Goal: Task Accomplishment & Management: Manage account settings

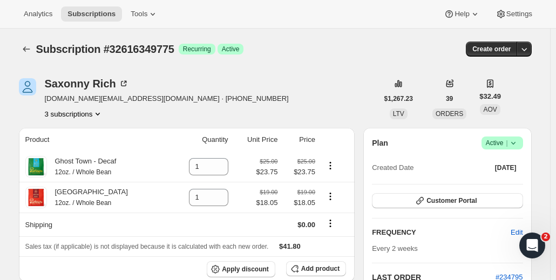
click at [94, 114] on button "3 subscriptions" at bounding box center [74, 114] width 59 height 11
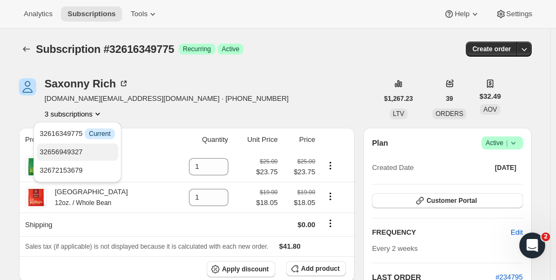
click at [96, 152] on span "32656949327" at bounding box center [77, 152] width 75 height 11
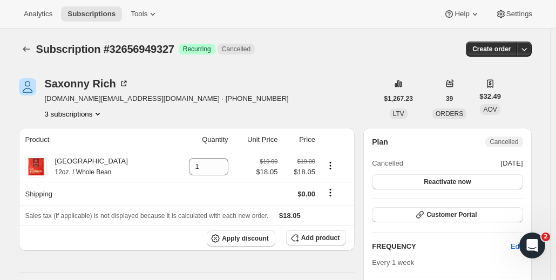
click at [93, 115] on button "3 subscriptions" at bounding box center [74, 114] width 59 height 11
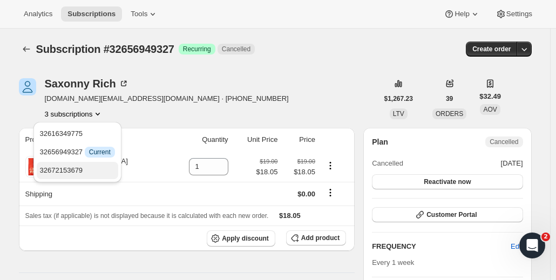
click at [103, 172] on span "32672153679" at bounding box center [77, 170] width 75 height 11
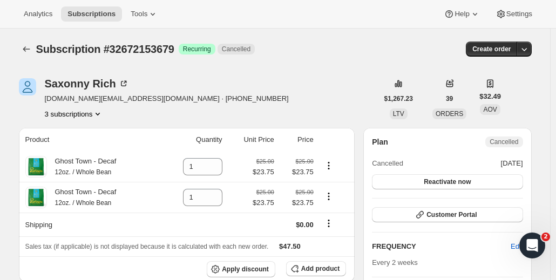
click at [93, 113] on button "3 subscriptions" at bounding box center [74, 114] width 59 height 11
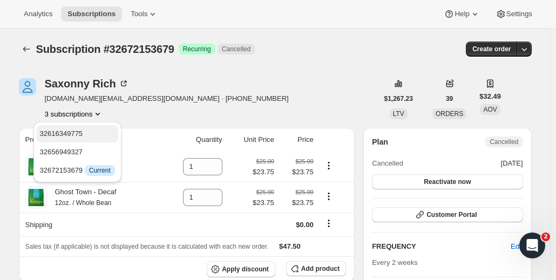
click at [100, 140] on button "32616349775" at bounding box center [78, 133] width 82 height 17
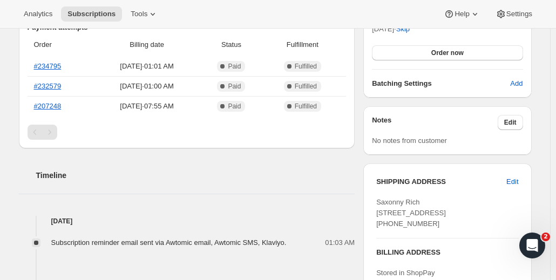
scroll to position [378, 0]
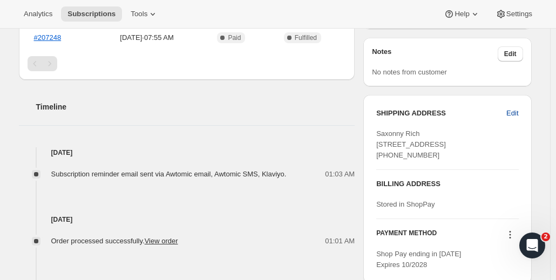
click at [515, 113] on span "Edit" at bounding box center [512, 113] width 12 height 11
select select "United States"
select select "NY"
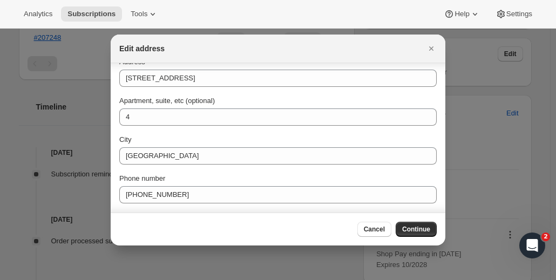
scroll to position [54, 0]
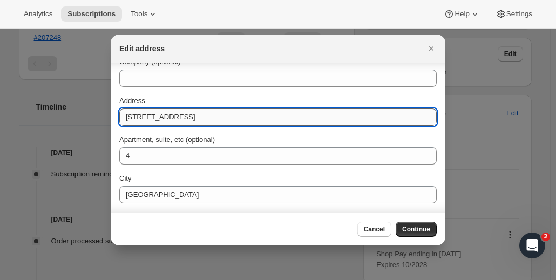
click at [186, 112] on input "27 Jefferson Avenue" at bounding box center [277, 117] width 317 height 17
paste input "160 West Street Apt 4 Brooklyn, NY 11222"
type input "160 West Street Apt 4 Brooklyn, NY 11222"
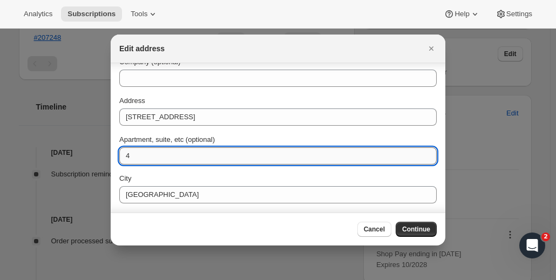
click at [127, 157] on input "4" at bounding box center [277, 155] width 317 height 17
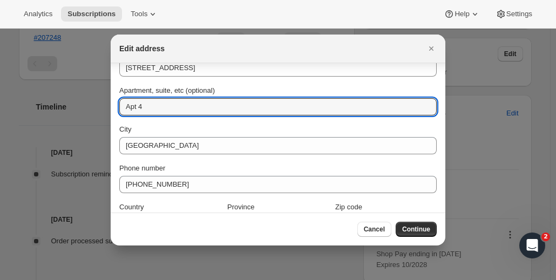
scroll to position [131, 0]
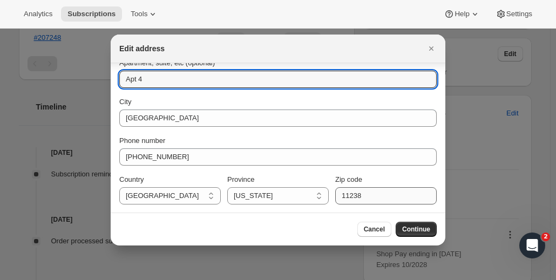
type input "Apt 4"
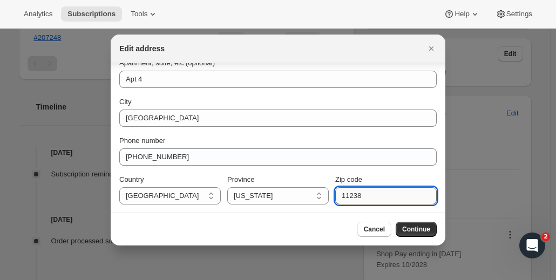
click at [353, 199] on input "11238" at bounding box center [386, 195] width 102 height 17
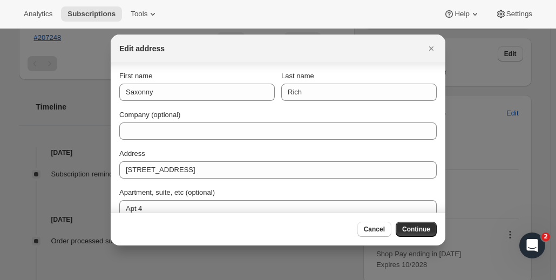
scroll to position [0, 0]
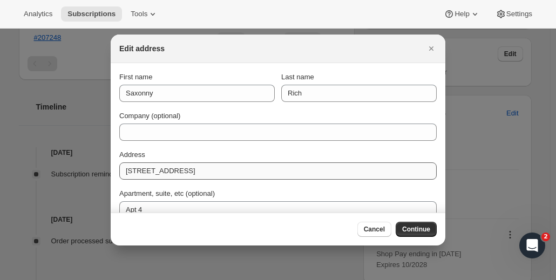
type input "11222"
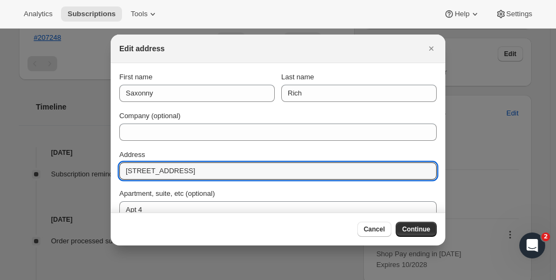
drag, startPoint x: 282, startPoint y: 171, endPoint x: 174, endPoint y: 181, distance: 107.9
click at [174, 181] on div "First name Saxonny Last name Rich Company (optional) Address 160 West Street Ap…" at bounding box center [277, 203] width 317 height 263
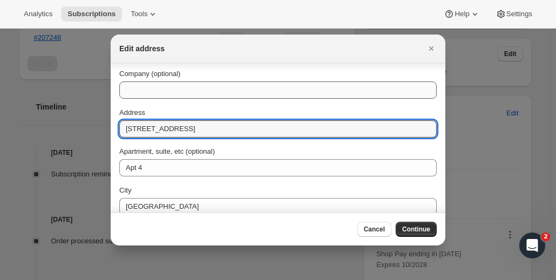
scroll to position [108, 0]
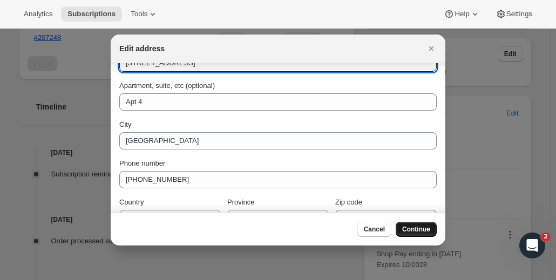
type input "160 West Street"
click at [418, 232] on span "Continue" at bounding box center [416, 229] width 28 height 9
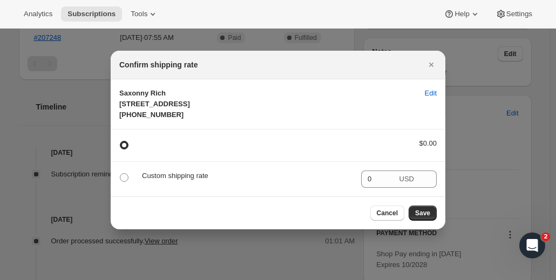
scroll to position [0, 0]
click at [429, 218] on span "Save" at bounding box center [422, 213] width 15 height 9
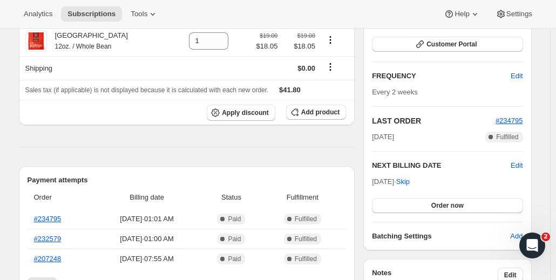
scroll to position [378, 0]
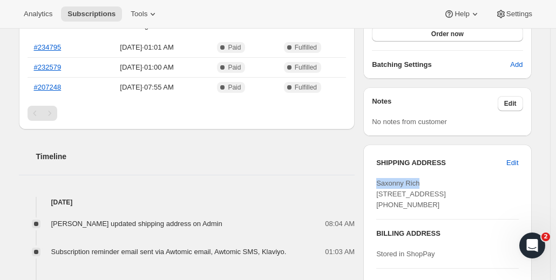
drag, startPoint x: 379, startPoint y: 185, endPoint x: 423, endPoint y: 184, distance: 44.3
click at [423, 184] on div "Saxonny Rich 160 West Street Apt 4 Brooklyn NY, 11222 United States +17168122650" at bounding box center [447, 194] width 142 height 32
copy span "Saxonny Rich"
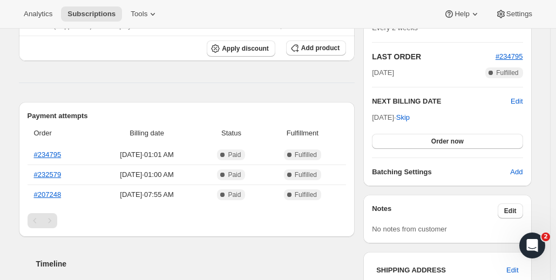
scroll to position [324, 0]
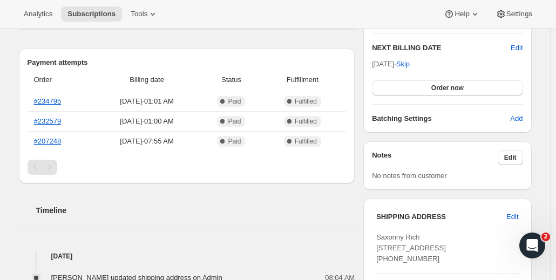
click at [275, 200] on div "Timeline" at bounding box center [187, 200] width 336 height 32
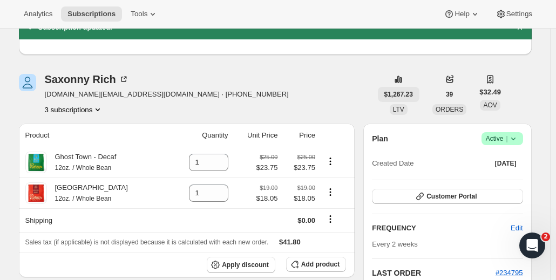
scroll to position [0, 0]
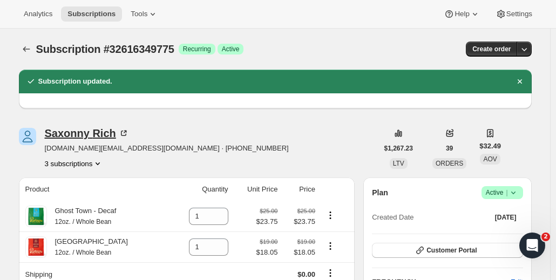
click at [103, 134] on div "Saxonny Rich" at bounding box center [87, 133] width 84 height 11
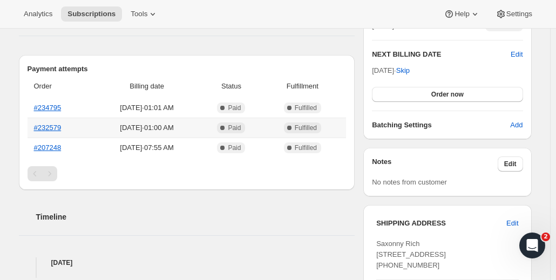
scroll to position [270, 0]
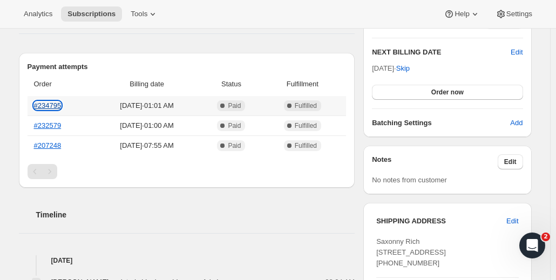
click at [56, 103] on link "#234795" at bounding box center [48, 106] width 28 height 8
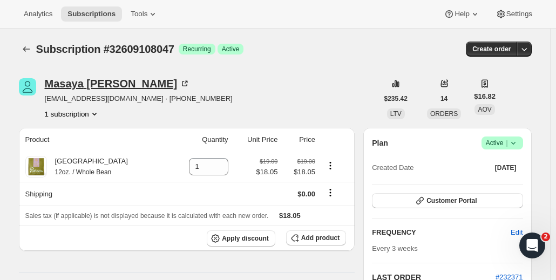
click at [80, 85] on div "Masaya Yamamoto" at bounding box center [118, 83] width 146 height 11
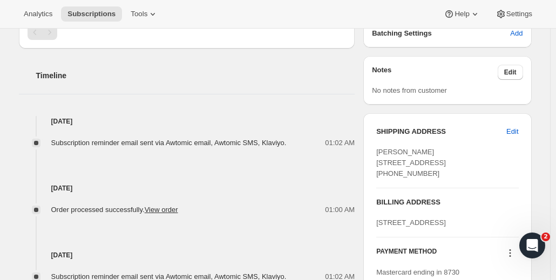
scroll to position [378, 0]
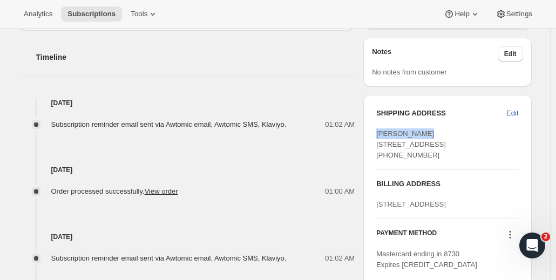
drag, startPoint x: 379, startPoint y: 134, endPoint x: 425, endPoint y: 131, distance: 46.5
click at [425, 131] on div "[PERSON_NAME] [STREET_ADDRESS] [PHONE_NUMBER]" at bounding box center [447, 144] width 142 height 32
copy span "James Esparza"
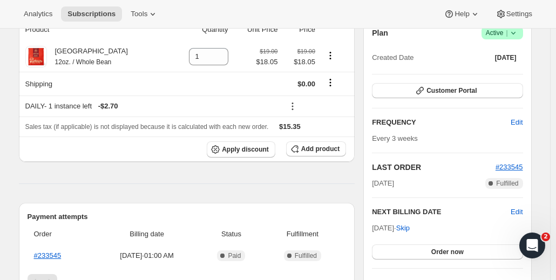
scroll to position [216, 0]
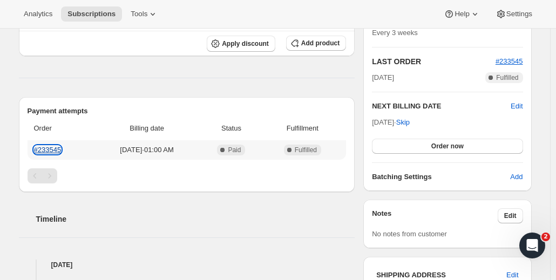
click at [51, 151] on link "#233545" at bounding box center [48, 150] width 28 height 8
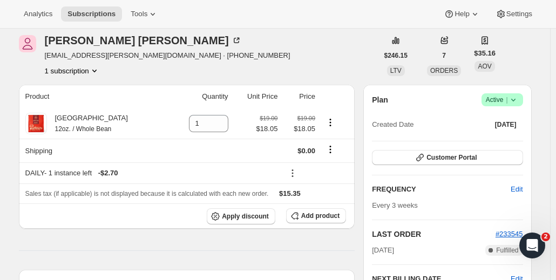
scroll to position [0, 0]
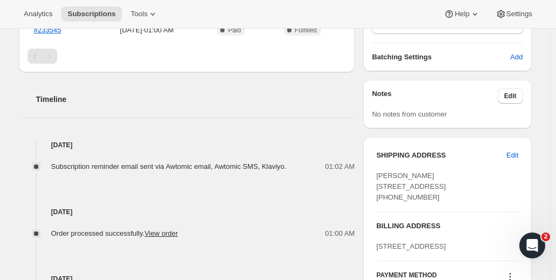
scroll to position [162, 0]
